Goal: Find specific page/section

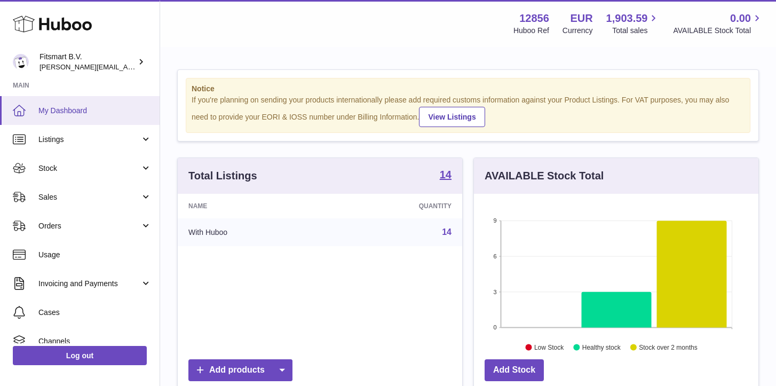
scroll to position [166, 284]
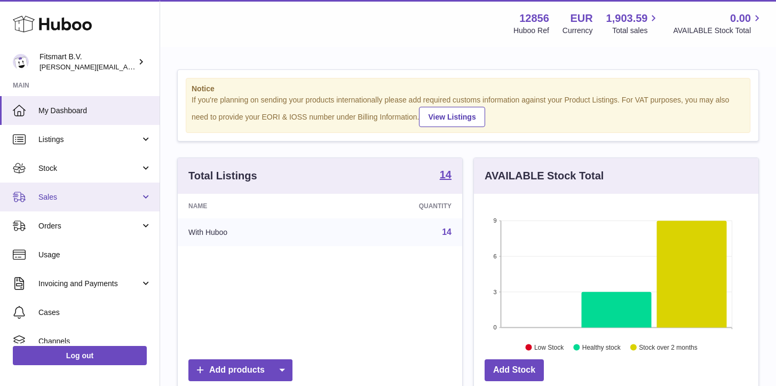
click at [72, 199] on span "Sales" at bounding box center [89, 197] width 102 height 10
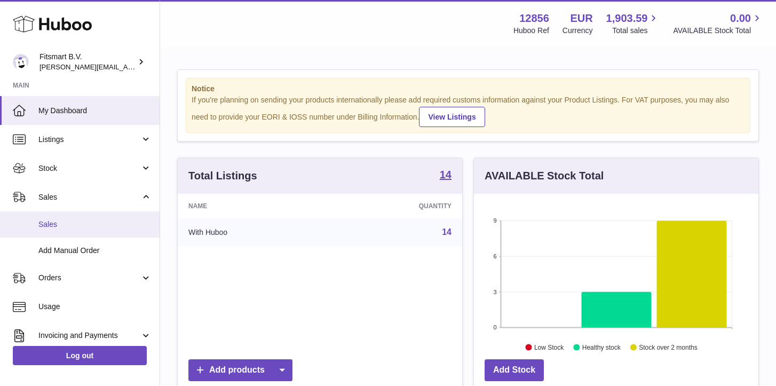
click at [60, 225] on span "Sales" at bounding box center [94, 224] width 113 height 10
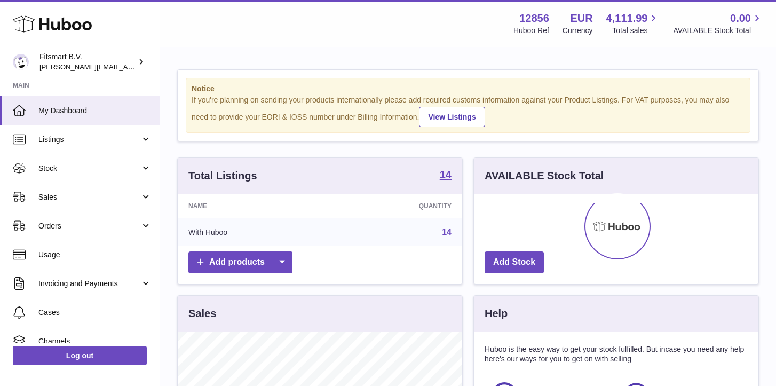
scroll to position [166, 284]
click at [55, 204] on link "Sales" at bounding box center [79, 196] width 159 height 29
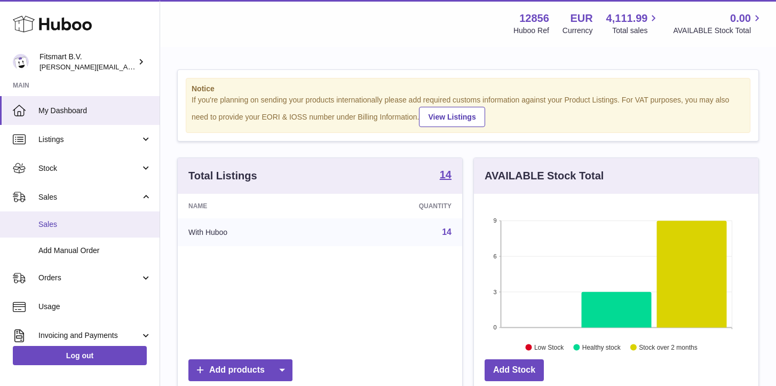
click at [81, 221] on span "Sales" at bounding box center [94, 224] width 113 height 10
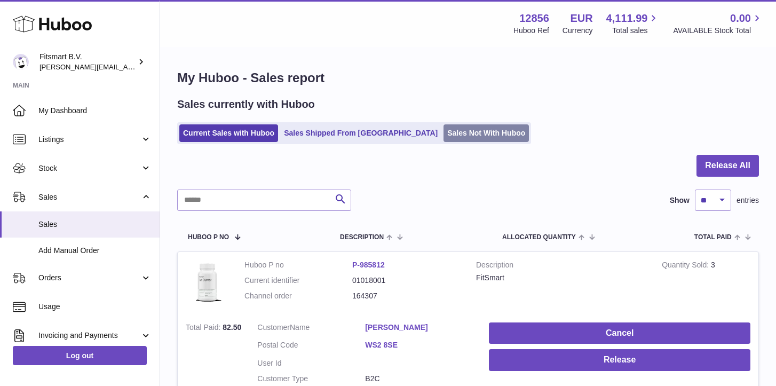
click at [443, 132] on link "Sales Not With Huboo" at bounding box center [485, 133] width 85 height 18
